Goal: Task Accomplishment & Management: Manage account settings

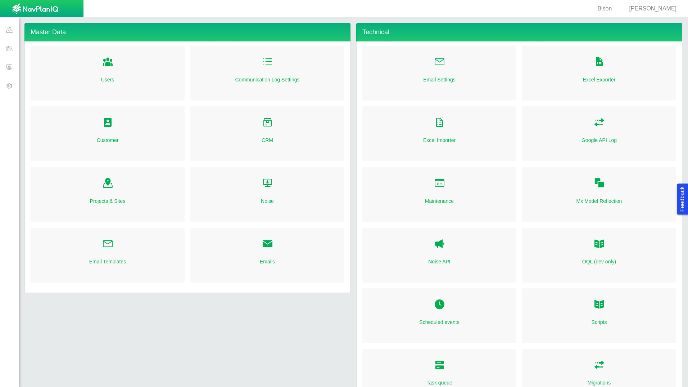
click at [132, 64] on div "Users" at bounding box center [108, 73] width 154 height 55
select select "mxui_widget_SearchInput_5_true"
select select "mxui_widget_SearchInput_6_true"
select select "mxui_widget_SearchInput_5_true"
select select "mxui_widget_SearchInput_6_true"
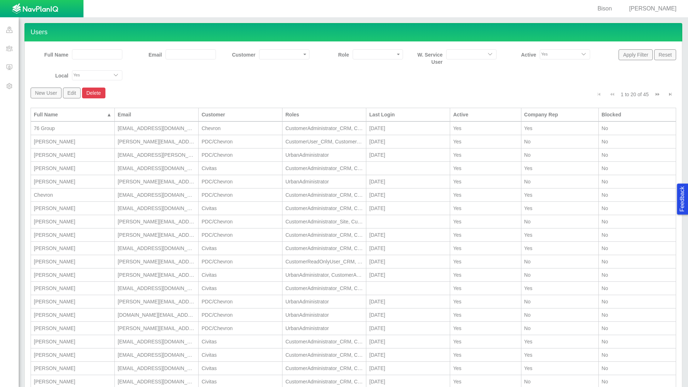
scroll to position [12, 0]
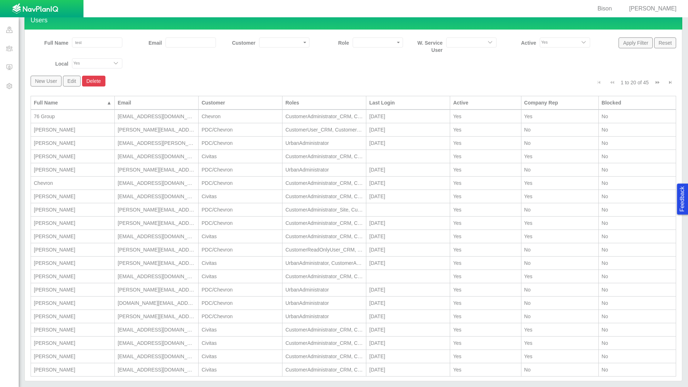
type input "TEST"
click at [637, 44] on button "Apply Filter" at bounding box center [636, 42] width 34 height 11
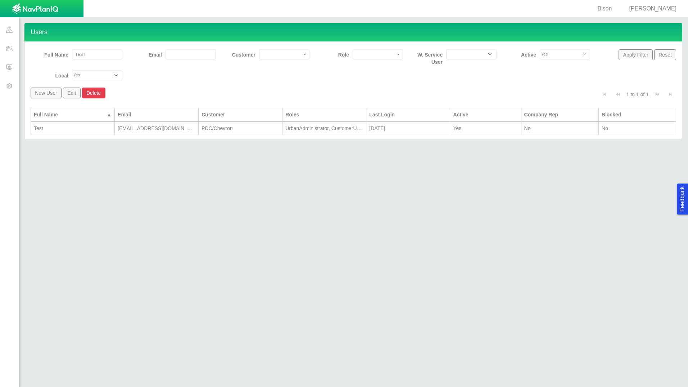
scroll to position [0, 0]
click at [119, 128] on div "test@urbansolutiongroup.com" at bounding box center [157, 128] width 78 height 7
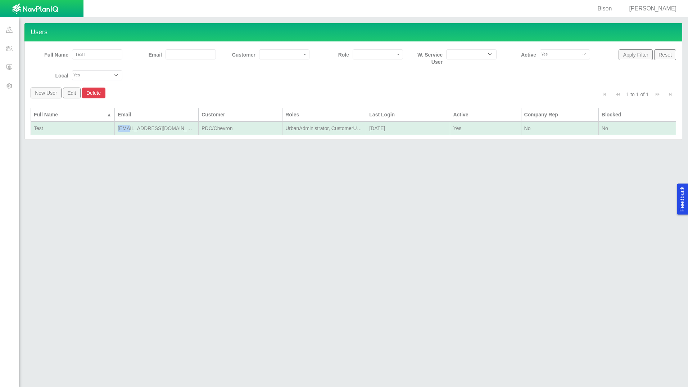
click at [119, 128] on div "test@urbansolutiongroup.com" at bounding box center [157, 128] width 78 height 7
select select "42784196460033009"
select select "101049516639125752"
select select "124411939706123591"
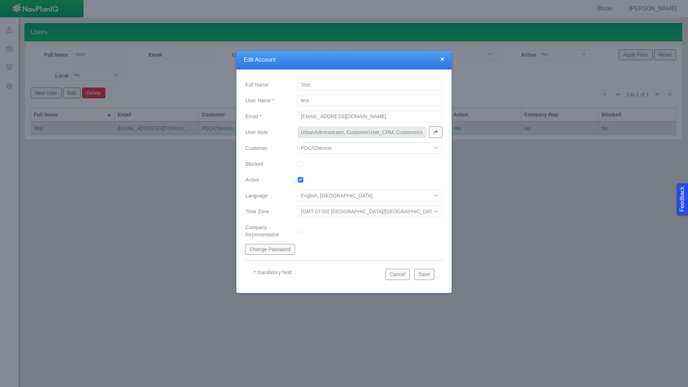
click at [601, 221] on div at bounding box center [344, 193] width 688 height 387
click at [443, 55] on button "×" at bounding box center [442, 59] width 4 height 8
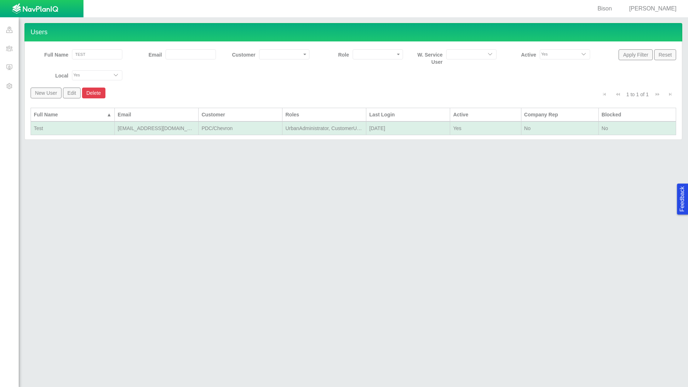
click at [669, 8] on span "Justin" at bounding box center [653, 8] width 48 height 6
select select "42784196460096832"
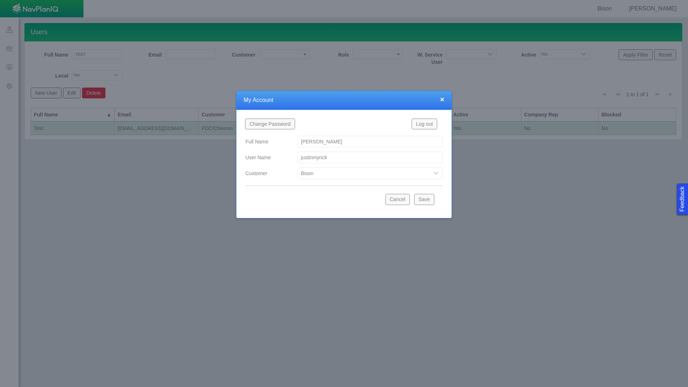
click at [594, 260] on div at bounding box center [344, 193] width 688 height 387
drag, startPoint x: 446, startPoint y: 99, endPoint x: 438, endPoint y: 101, distance: 7.6
click at [444, 100] on div "× My Account" at bounding box center [343, 100] width 215 height 19
click at [438, 101] on h4 "My Account" at bounding box center [344, 100] width 201 height 8
click at [442, 100] on button "×" at bounding box center [442, 99] width 4 height 8
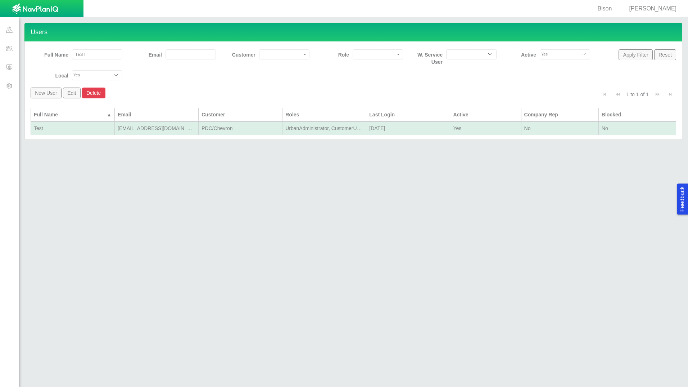
click at [99, 53] on input "TEST" at bounding box center [97, 54] width 50 height 10
type input "justin"
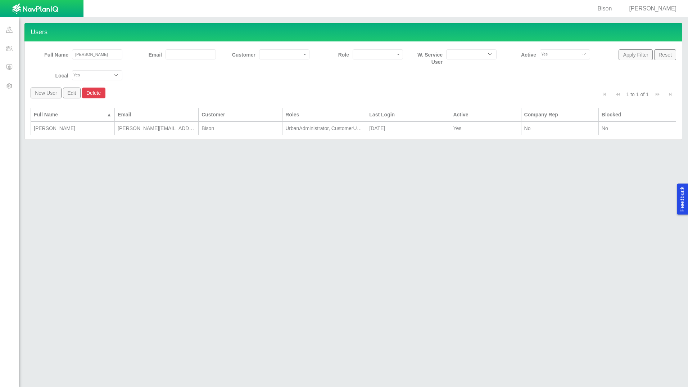
click at [79, 131] on div "Justin" at bounding box center [73, 128] width 78 height 7
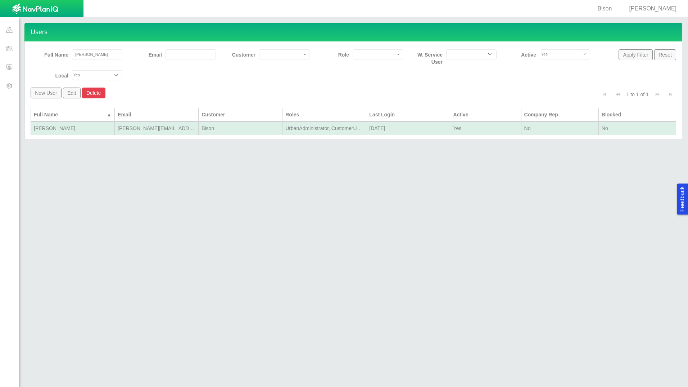
click at [79, 131] on div "Justin" at bounding box center [73, 128] width 78 height 7
select select "42784196460096832"
type input "UrbanAdministrator, CustomerUser_CRM, CustomerUser_Noise, CustomerUser_Site"
select select "101049516639125752"
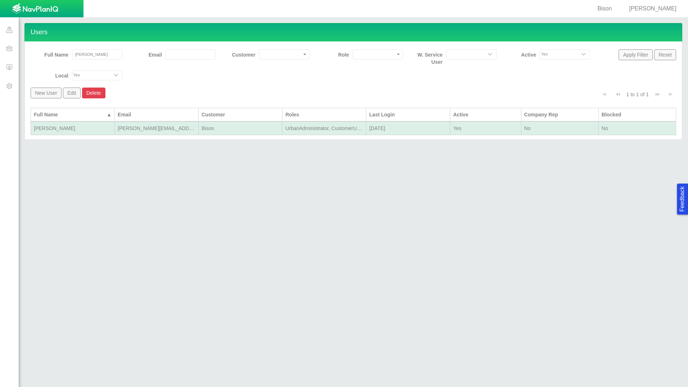
select select "124411939706123591"
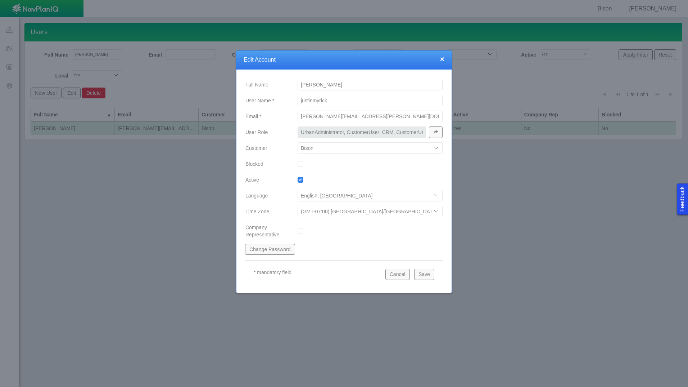
click at [439, 132] on button "button" at bounding box center [436, 132] width 14 height 12
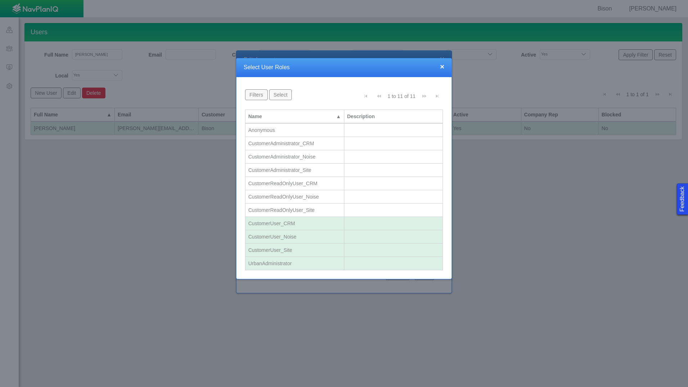
click at [443, 67] on button "×" at bounding box center [442, 67] width 4 height 8
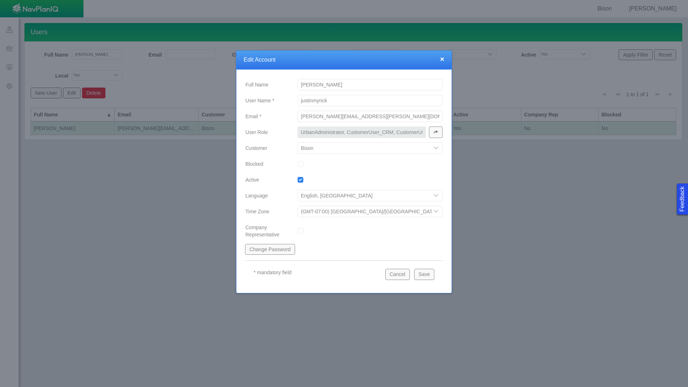
click at [438, 131] on button "button" at bounding box center [436, 132] width 14 height 12
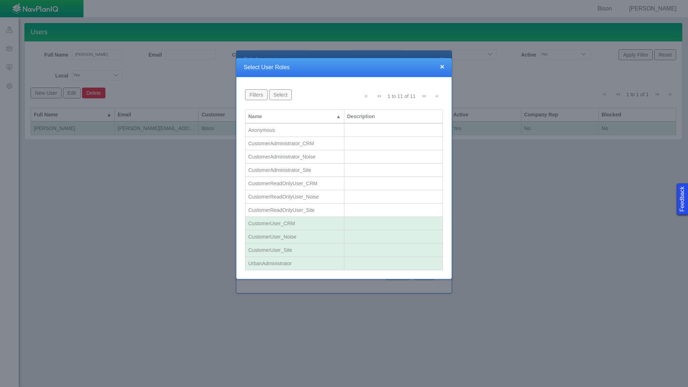
click at [294, 222] on div "CustomerUser_CRM" at bounding box center [294, 223] width 93 height 7
click at [296, 237] on div "CustomerUser_Noise" at bounding box center [294, 236] width 93 height 7
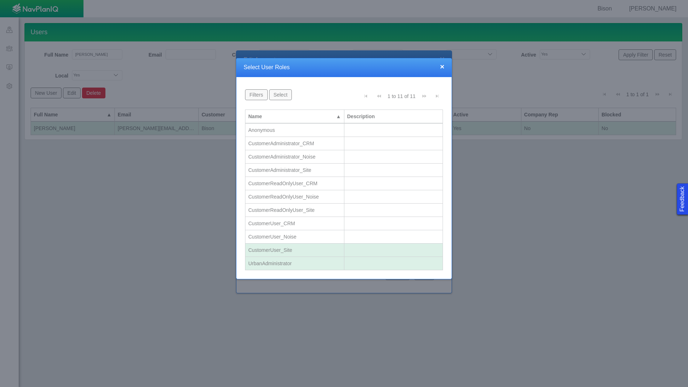
click at [296, 253] on div "CustomerUser_Site" at bounding box center [294, 249] width 93 height 7
click at [288, 142] on div "CustomerAdministrator_CRM" at bounding box center [294, 143] width 93 height 7
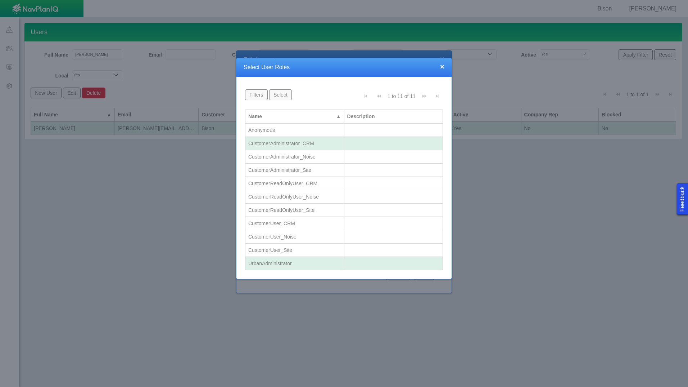
click at [293, 157] on div "CustomerAdministrator_Noise" at bounding box center [294, 156] width 93 height 7
click at [298, 173] on div "CustomerAdministrator_Site" at bounding box center [294, 169] width 93 height 7
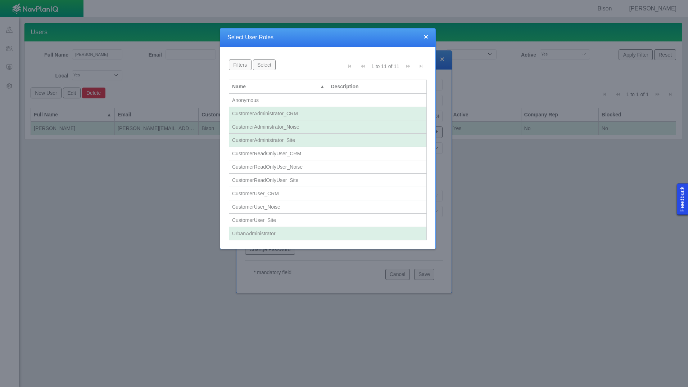
drag, startPoint x: 412, startPoint y: 66, endPoint x: 397, endPoint y: 29, distance: 40.4
click at [397, 29] on div "× Select User Roles Feedback Name Description Apply Filter Reset Filters Select…" at bounding box center [328, 138] width 216 height 221
click at [267, 65] on button "Select" at bounding box center [264, 64] width 23 height 11
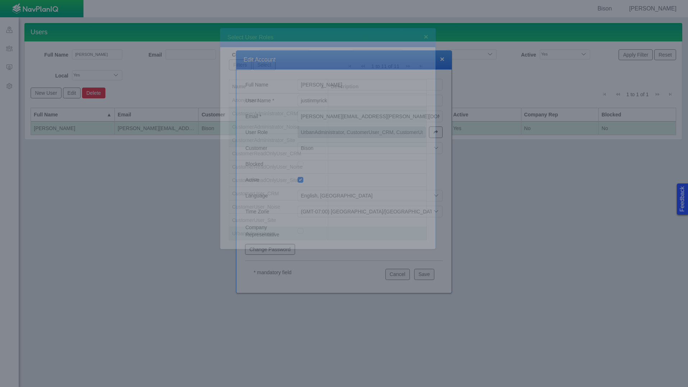
type input "UrbanAdministrator, CustomerAdministrator_CRM, CustomerAdministrator_Site, Cust…"
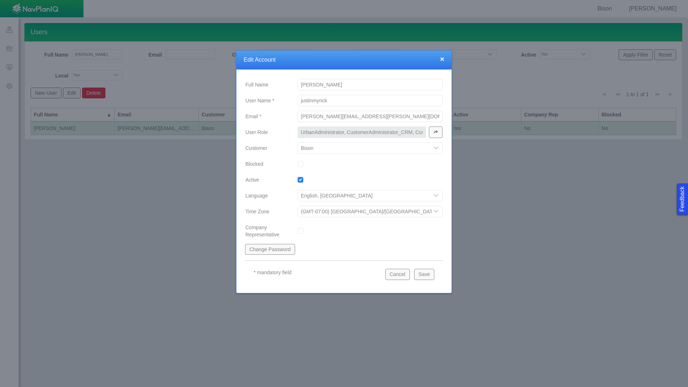
click at [427, 274] on button "Save" at bounding box center [424, 273] width 20 height 11
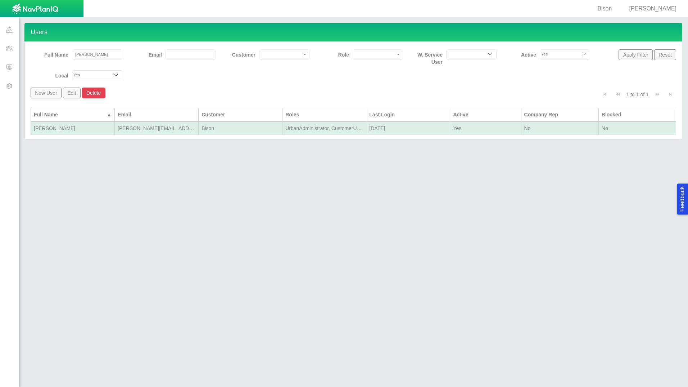
click at [670, 8] on span "Justin" at bounding box center [653, 8] width 48 height 6
select select "42784196460096832"
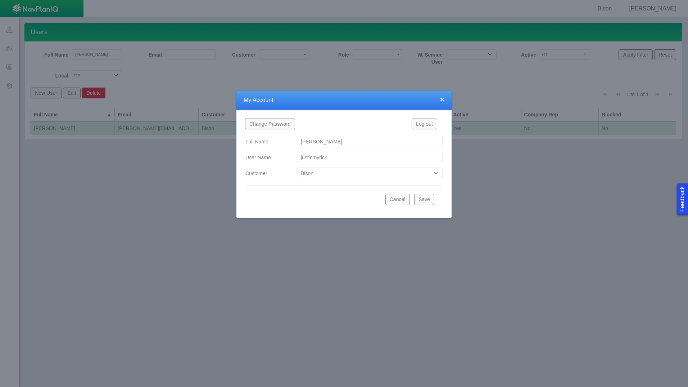
click at [430, 125] on button "Log out" at bounding box center [425, 123] width 26 height 11
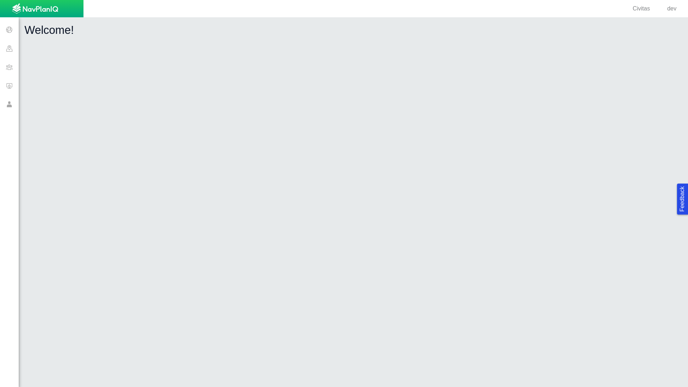
click at [8, 103] on span at bounding box center [9, 104] width 19 height 19
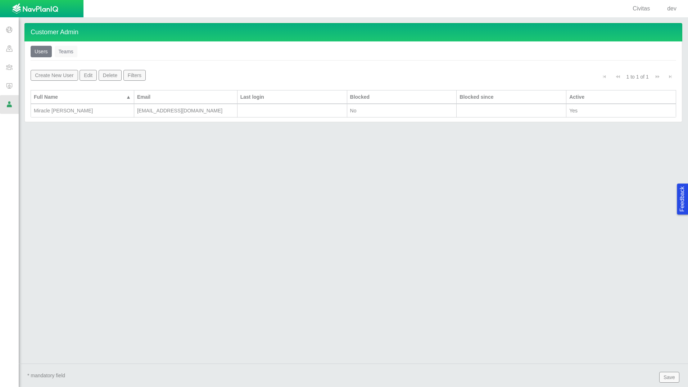
click at [113, 108] on div "Miracle [PERSON_NAME]" at bounding box center [82, 110] width 97 height 7
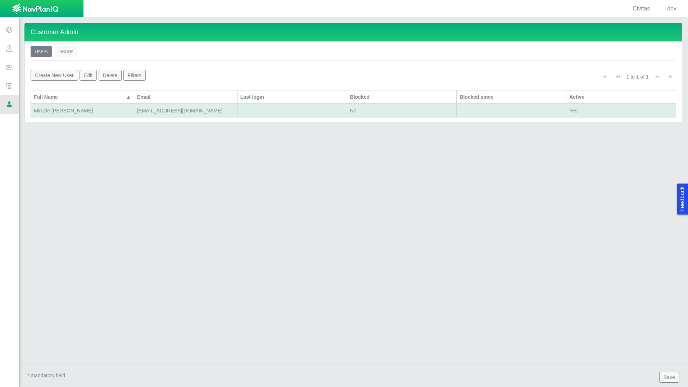
click at [113, 108] on div "Miracle [PERSON_NAME]" at bounding box center [82, 110] width 97 height 7
select select "101049516639125752"
select select "124411939706123591"
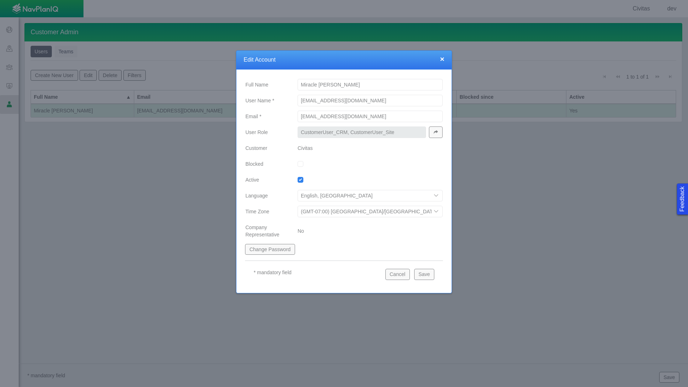
click at [426, 132] on input "CustomerUser_CRM, CustomerUser_Site" at bounding box center [362, 132] width 128 height 12
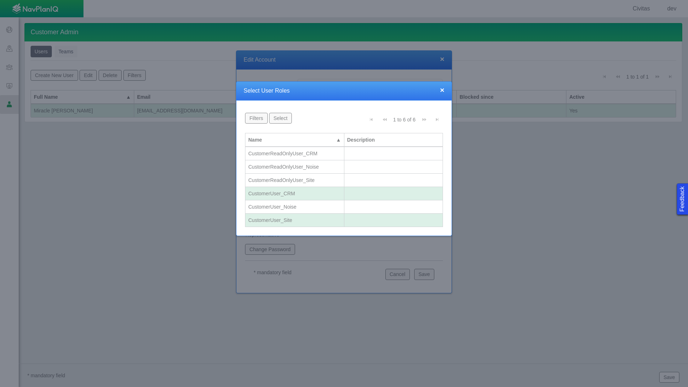
click at [445, 96] on div "× Select User Roles" at bounding box center [343, 91] width 215 height 19
click at [442, 89] on button "×" at bounding box center [442, 90] width 4 height 8
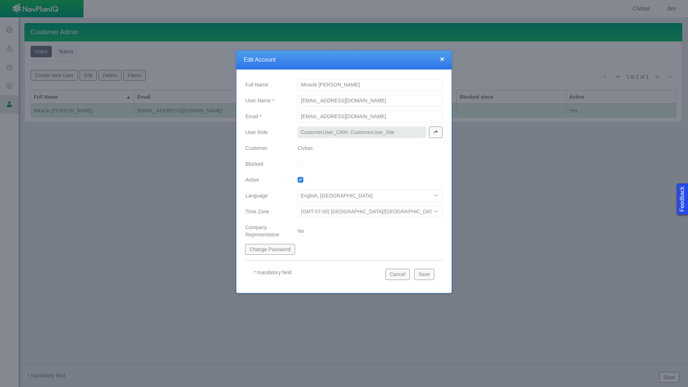
drag, startPoint x: 442, startPoint y: 89, endPoint x: 441, endPoint y: 60, distance: 28.5
click at [441, 60] on button "×" at bounding box center [442, 59] width 4 height 8
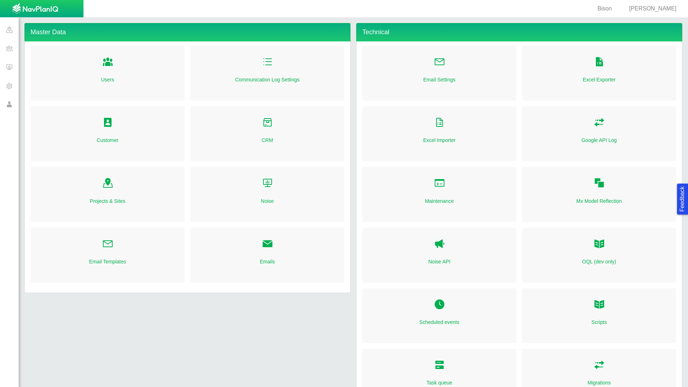
click at [105, 70] on link "Folder Open Icon" at bounding box center [107, 62] width 11 height 16
select select "mxui_widget_SearchInput_5_true"
select select "mxui_widget_SearchInput_6_true"
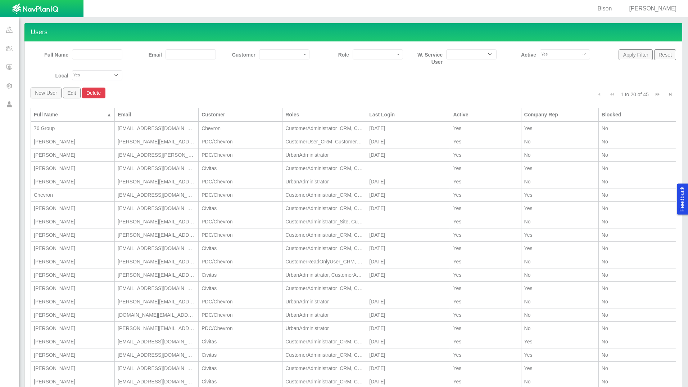
click at [84, 52] on input "Full Name" at bounding box center [97, 54] width 50 height 10
type input "TEST"
click at [635, 55] on button "Apply Filter" at bounding box center [636, 54] width 34 height 11
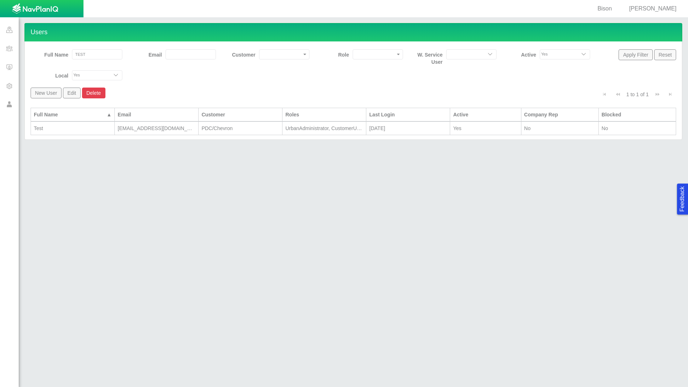
click at [92, 128] on div "Test" at bounding box center [73, 128] width 78 height 7
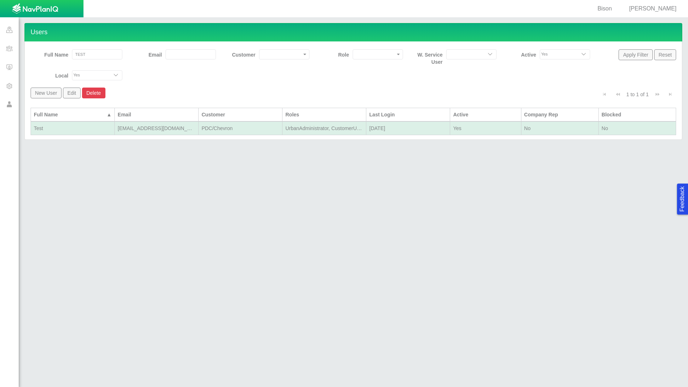
select select "42784196460033009"
select select "101049516639125752"
select select "124411939706123591"
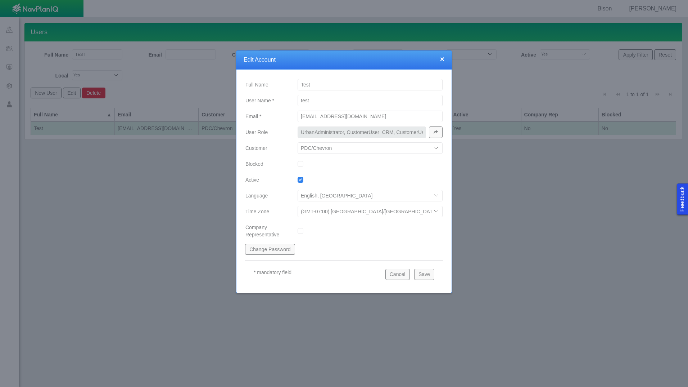
click at [439, 130] on button "button" at bounding box center [436, 132] width 14 height 12
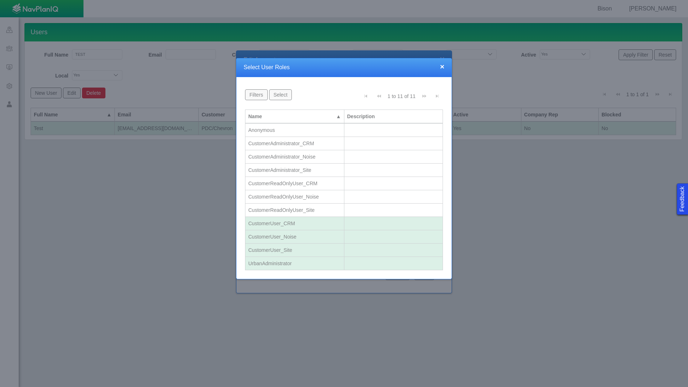
click at [289, 222] on div "CustomerUser_CRM" at bounding box center [294, 223] width 93 height 7
click at [291, 234] on div "CustomerUser_Noise" at bounding box center [294, 236] width 93 height 7
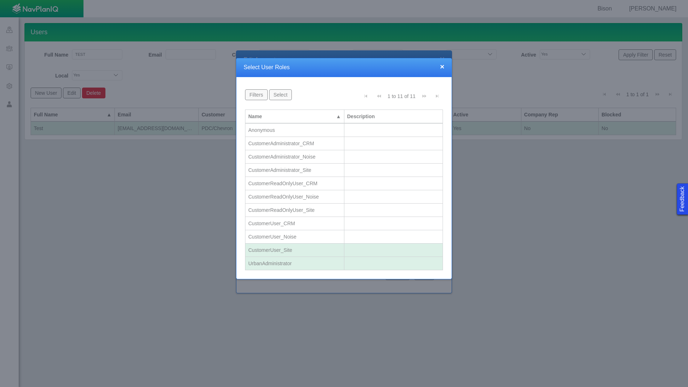
click at [287, 250] on div "CustomerUser_Site" at bounding box center [294, 249] width 93 height 7
click at [287, 263] on div "UrbanAdministrator" at bounding box center [294, 262] width 93 height 7
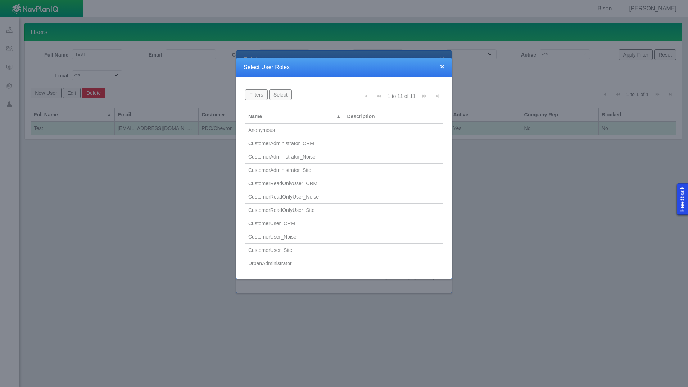
click at [299, 144] on div "CustomerAdministrator_CRM" at bounding box center [294, 143] width 93 height 7
click at [305, 156] on div "CustomerAdministrator_Noise" at bounding box center [294, 156] width 93 height 7
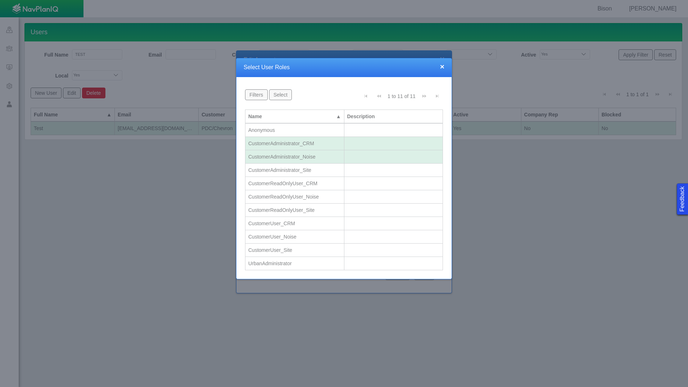
click at [309, 171] on div "CustomerAdministrator_Site" at bounding box center [294, 169] width 93 height 7
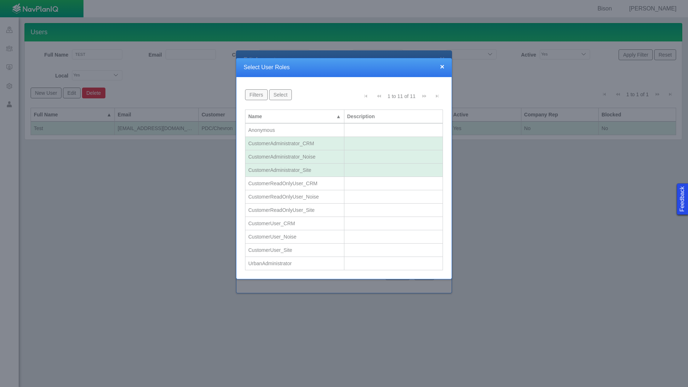
click at [279, 96] on button "Select" at bounding box center [280, 94] width 23 height 11
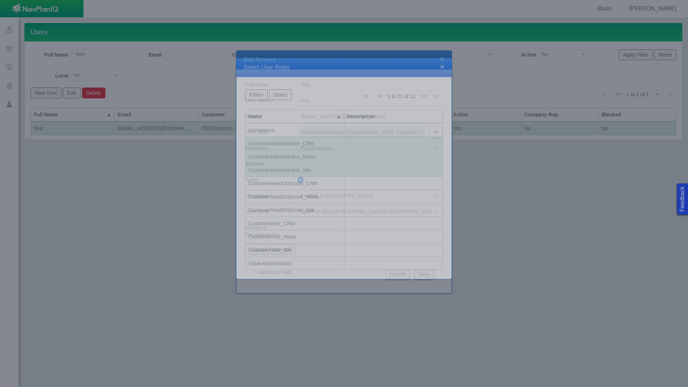
type input "CustomerAdministrator_CRM, CustomerAdministrator_Site, CustomerAdministrator_No…"
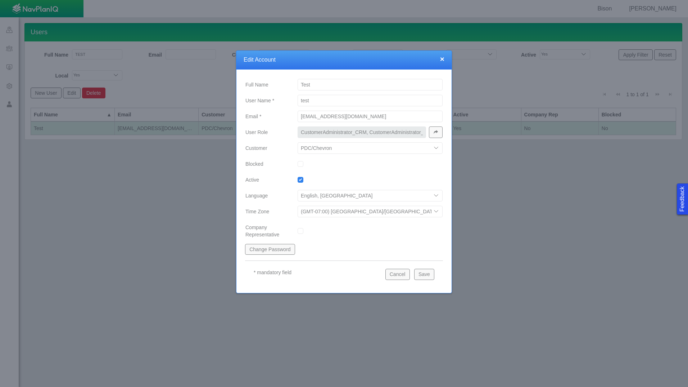
click at [425, 274] on button "Save" at bounding box center [424, 273] width 20 height 11
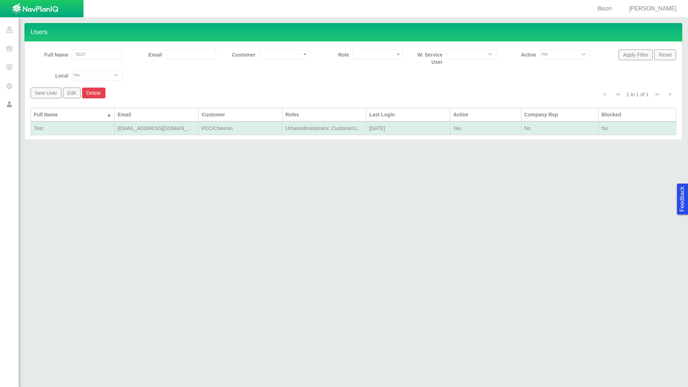
click at [299, 219] on div "Users Full Name TEST Email Customer Role W. Service User Yes No Active Yes No L…" at bounding box center [353, 201] width 669 height 369
click at [14, 83] on span at bounding box center [9, 85] width 19 height 19
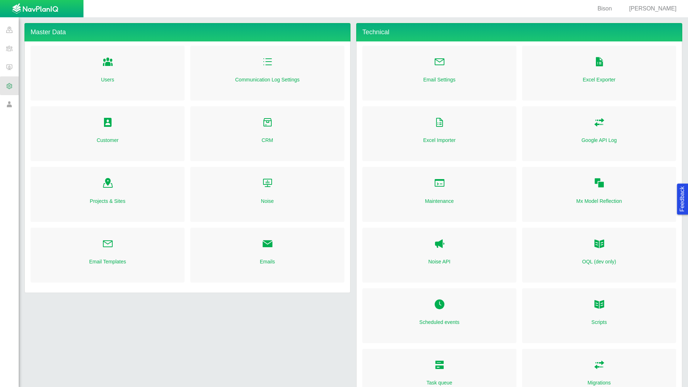
click at [264, 246] on span "Folder Open Icon" at bounding box center [267, 243] width 11 height 11
radio input "true"
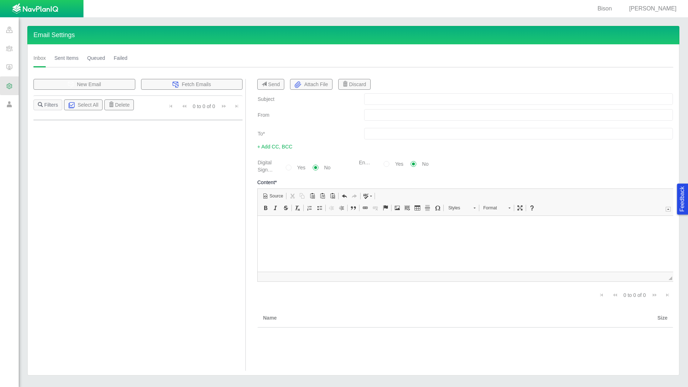
click at [62, 57] on link "Sent Items" at bounding box center [66, 58] width 24 height 19
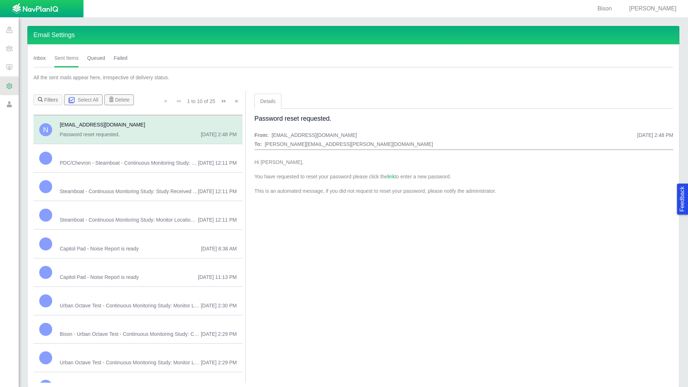
click at [168, 300] on div "Urban Octave Test - Continuous Monitoring Study: Monitor Location Responses fro…" at bounding box center [148, 300] width 183 height 17
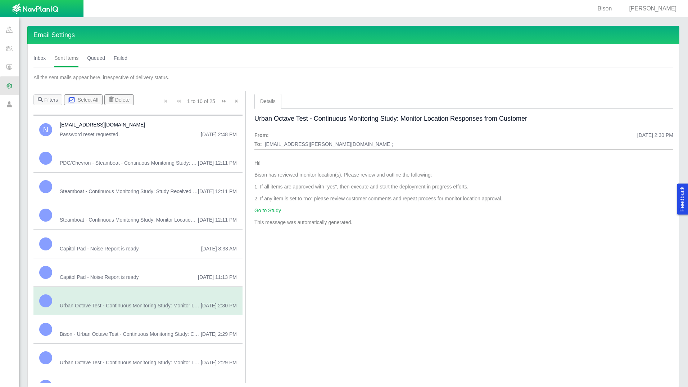
click at [668, 6] on span "Justin" at bounding box center [653, 8] width 48 height 6
select select "42784196460096832"
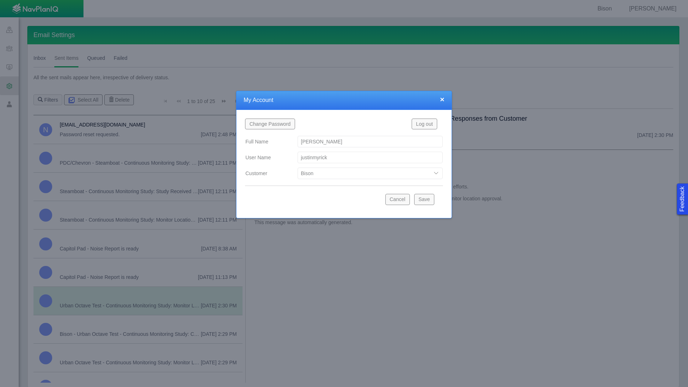
click at [425, 124] on button "Log out" at bounding box center [425, 123] width 26 height 11
